Goal: Information Seeking & Learning: Learn about a topic

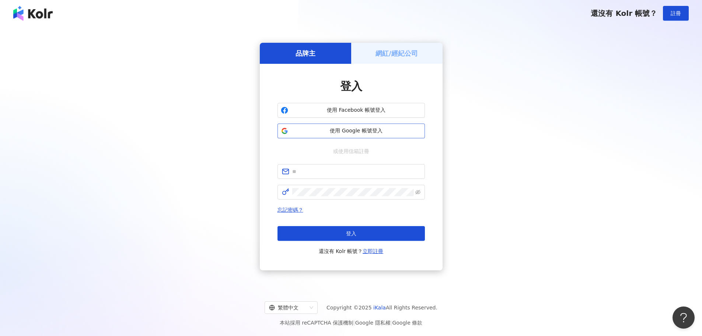
click at [346, 129] on span "使用 Google 帳號登入" at bounding box center [356, 130] width 130 height 7
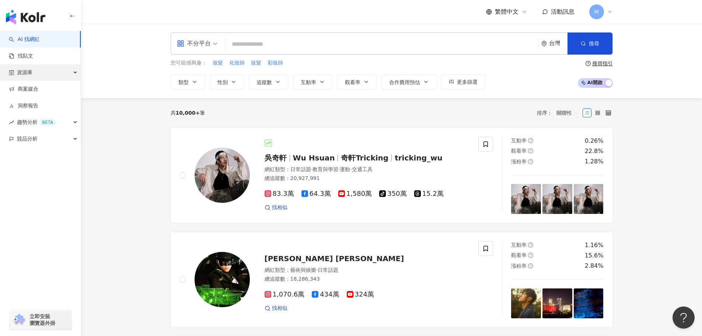
click at [69, 75] on div "資源庫" at bounding box center [40, 72] width 81 height 17
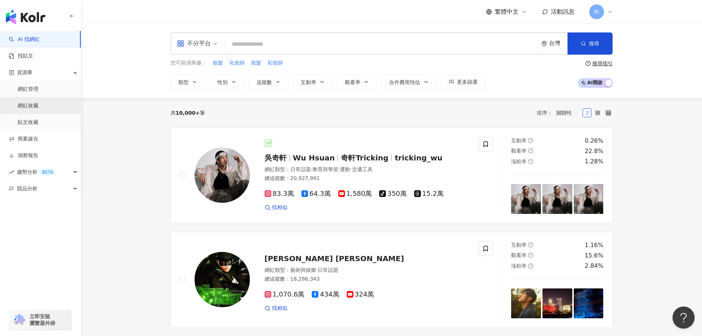
click at [38, 102] on link "網紅收藏" at bounding box center [28, 105] width 21 height 7
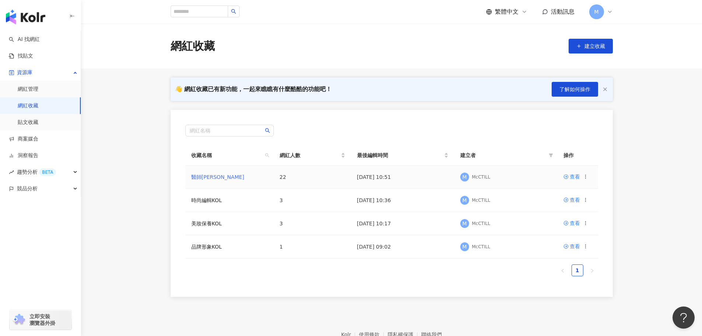
click at [206, 178] on link "醫師[PERSON_NAME]" at bounding box center [217, 177] width 53 height 6
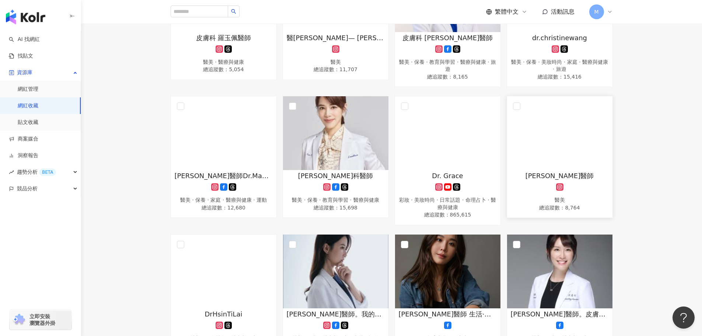
scroll to position [295, 0]
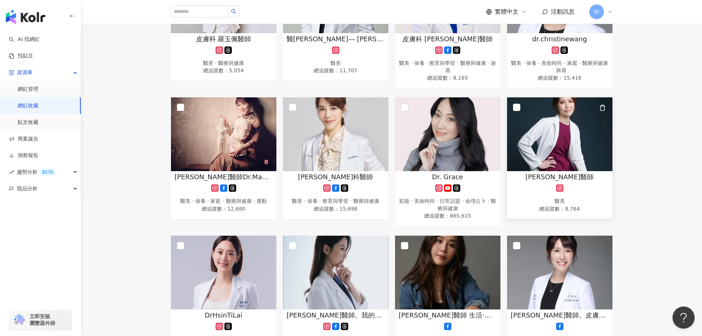
click at [569, 135] on img at bounding box center [559, 134] width 105 height 74
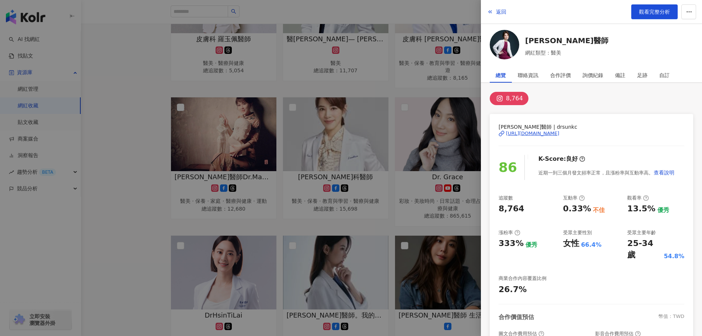
click at [559, 133] on div "[URL][DOMAIN_NAME]" at bounding box center [532, 133] width 53 height 7
click at [136, 149] on div at bounding box center [351, 168] width 702 height 336
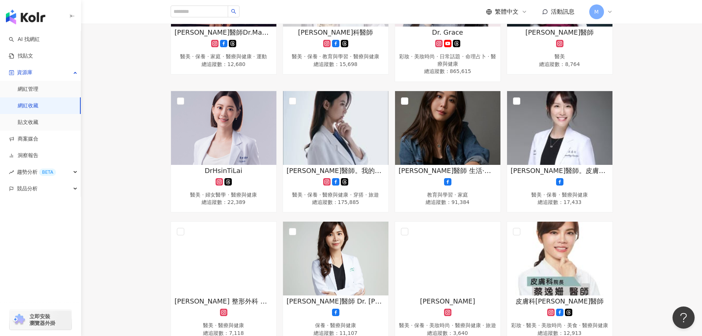
scroll to position [442, 0]
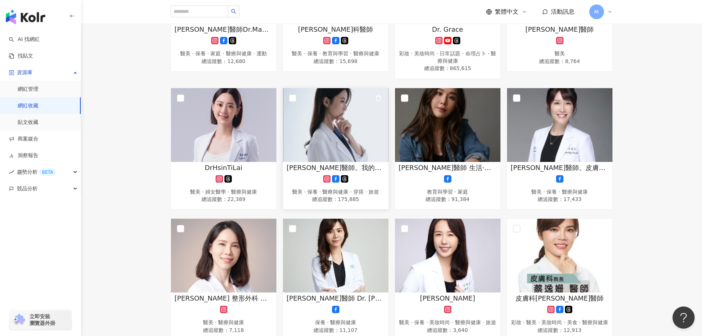
click at [345, 146] on img at bounding box center [335, 125] width 105 height 74
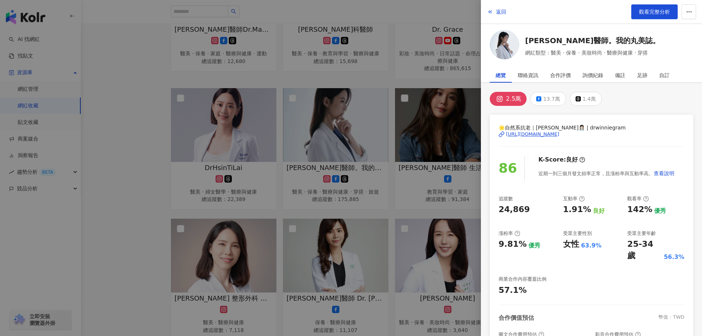
click at [539, 134] on div "[URL][DOMAIN_NAME]" at bounding box center [532, 134] width 53 height 7
click at [401, 210] on div at bounding box center [351, 168] width 702 height 336
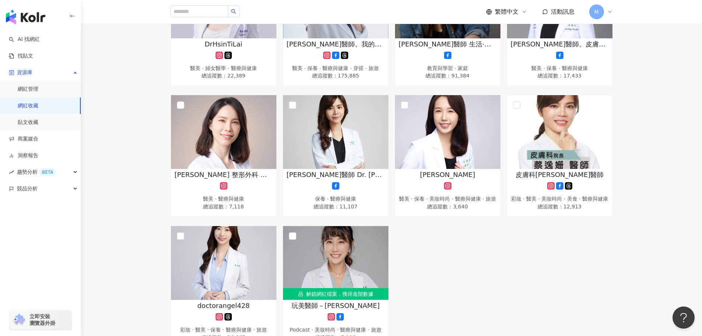
scroll to position [553, 0]
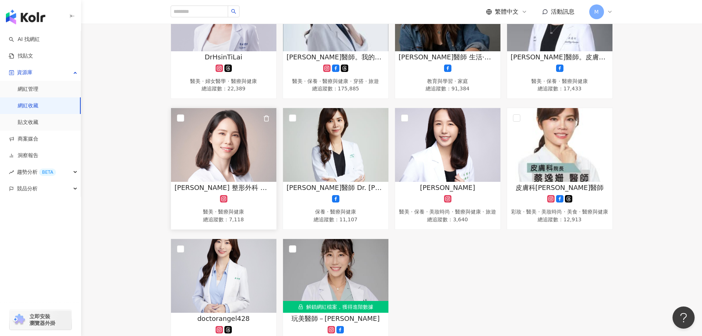
click at [230, 161] on img at bounding box center [223, 145] width 105 height 74
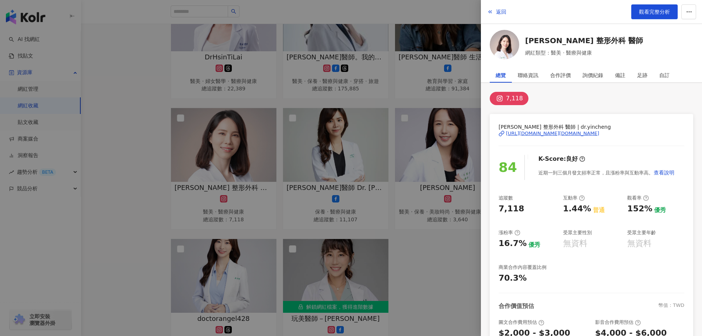
click at [520, 132] on div "[URL][DOMAIN_NAME][DOMAIN_NAME]" at bounding box center [552, 133] width 93 height 7
click at [121, 167] on div at bounding box center [351, 168] width 702 height 336
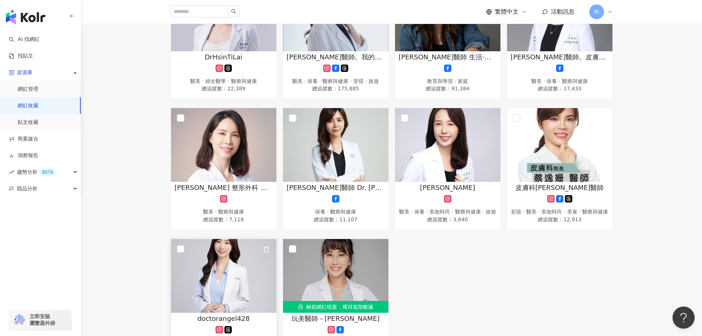
click at [211, 297] on img at bounding box center [223, 276] width 105 height 74
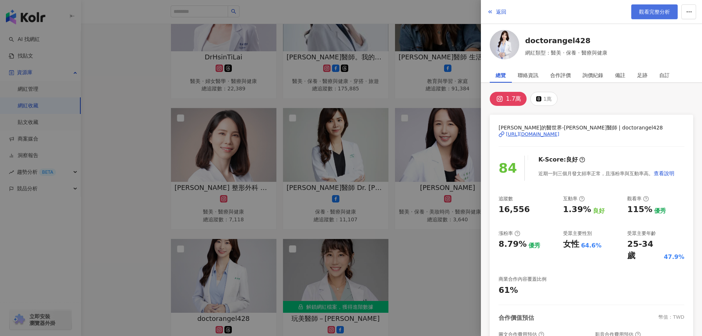
click at [642, 15] on span "觀看完整分析" at bounding box center [654, 12] width 31 height 6
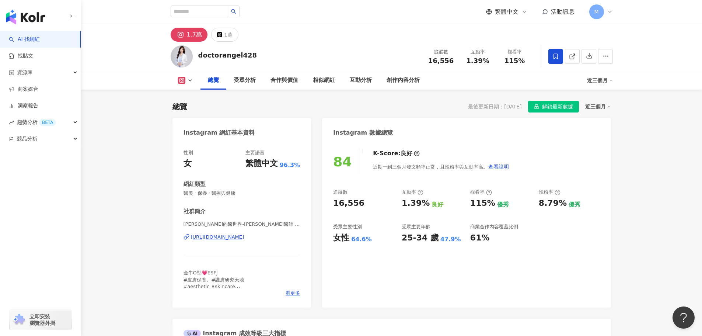
click at [244, 234] on div "[URL][DOMAIN_NAME]" at bounding box center [217, 237] width 53 height 7
